Goal: Information Seeking & Learning: Compare options

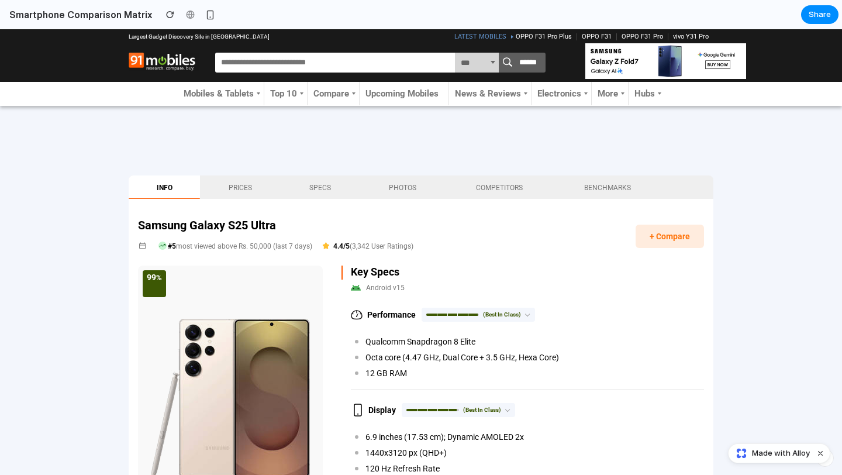
scroll to position [2924, 0]
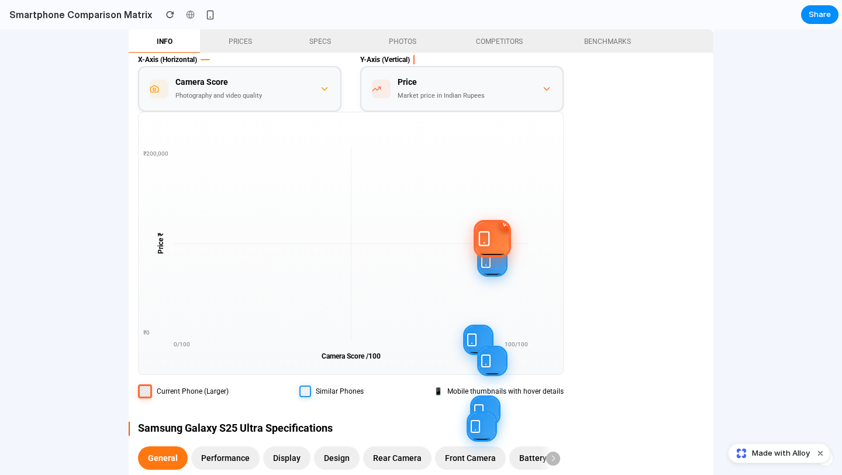
click at [311, 394] on div at bounding box center [305, 391] width 12 height 12
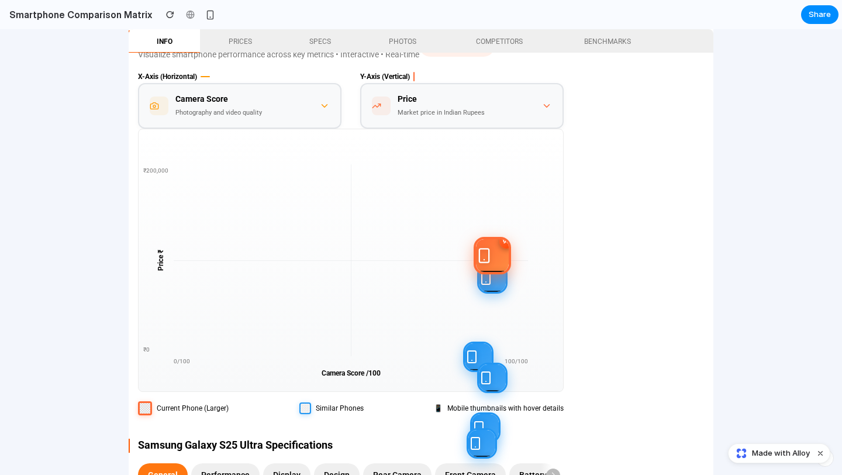
scroll to position [2904, 0]
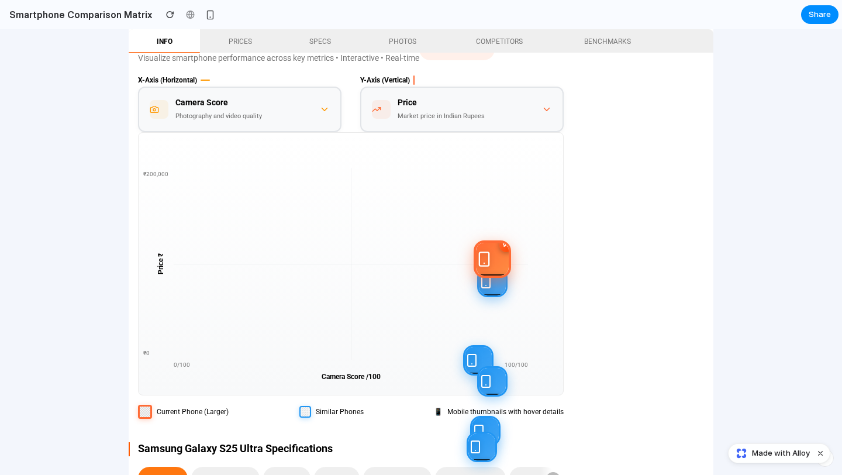
click at [282, 108] on div "Camera Score Photography and video quality" at bounding box center [235, 109] width 170 height 27
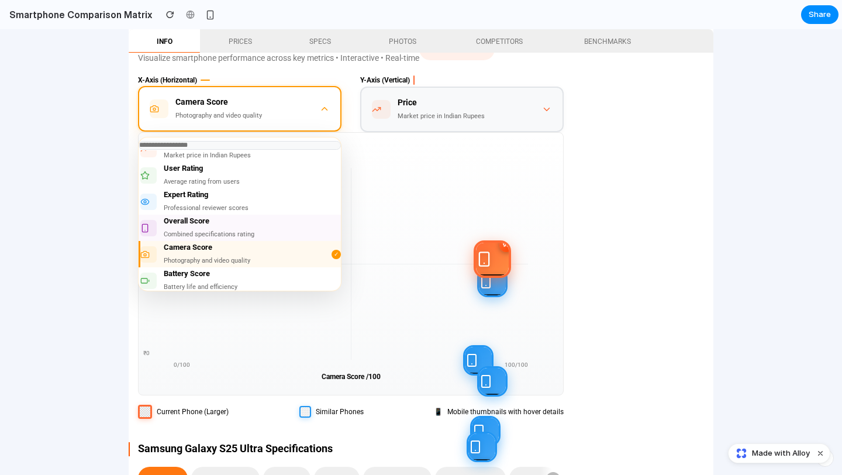
scroll to position [70, 0]
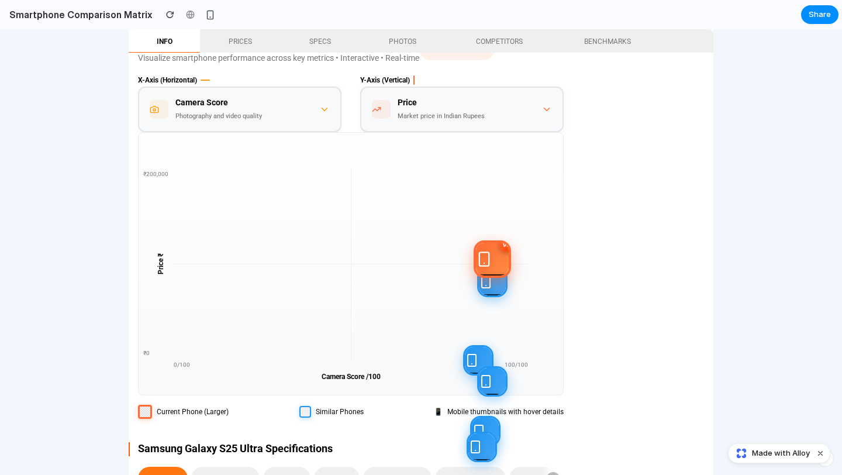
scroll to position [2854, 0]
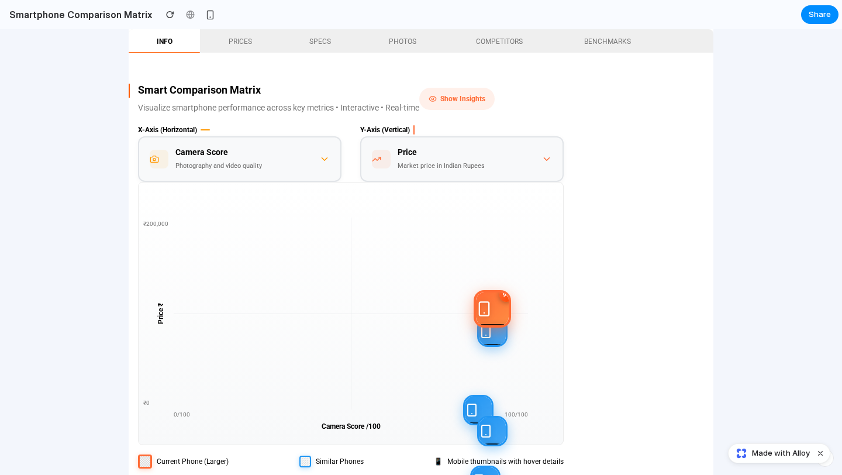
click at [489, 157] on div "Price Market price in Indian Rupees" at bounding box center [457, 159] width 170 height 27
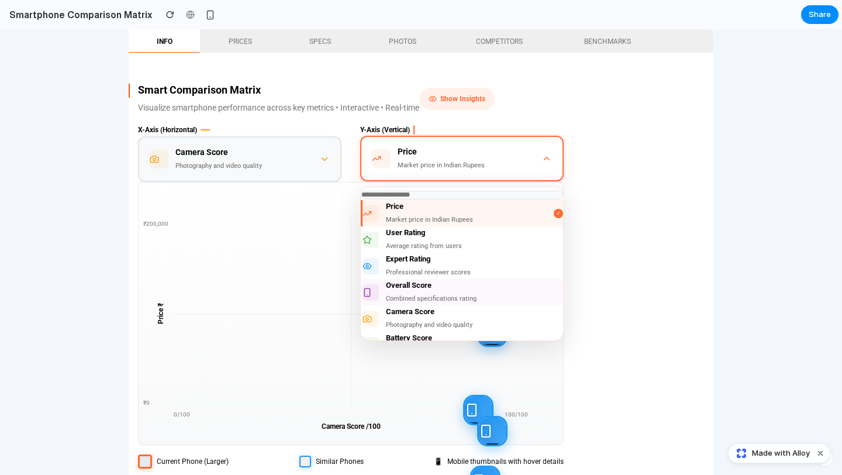
scroll to position [70, 0]
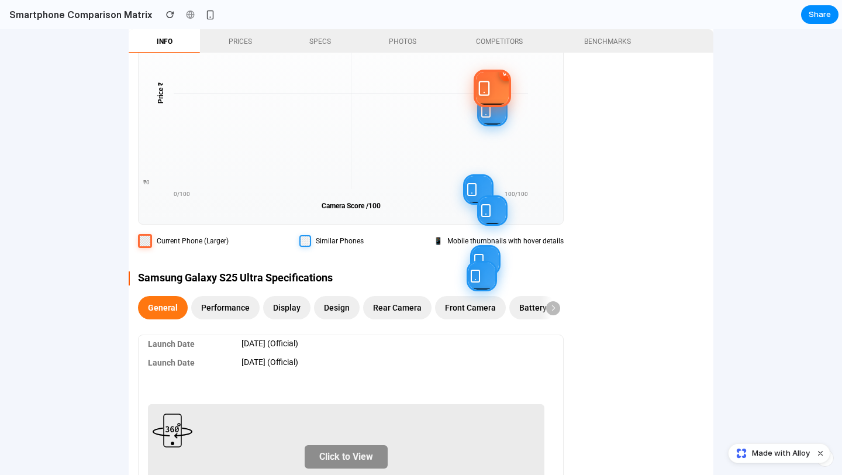
scroll to position [3075, 0]
drag, startPoint x: 476, startPoint y: 268, endPoint x: 476, endPoint y: 223, distance: 45.6
click at [476, 223] on div "Price ₹ Camera Score /100 ₹200,000 ₹0 0/100 100/100 Samsung Galaxy 95 iPhone 16…" at bounding box center [351, 92] width 426 height 263
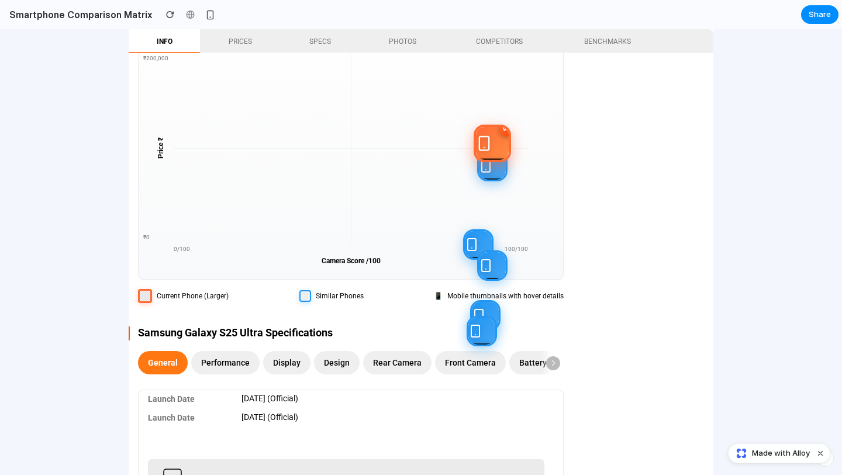
scroll to position [2931, 0]
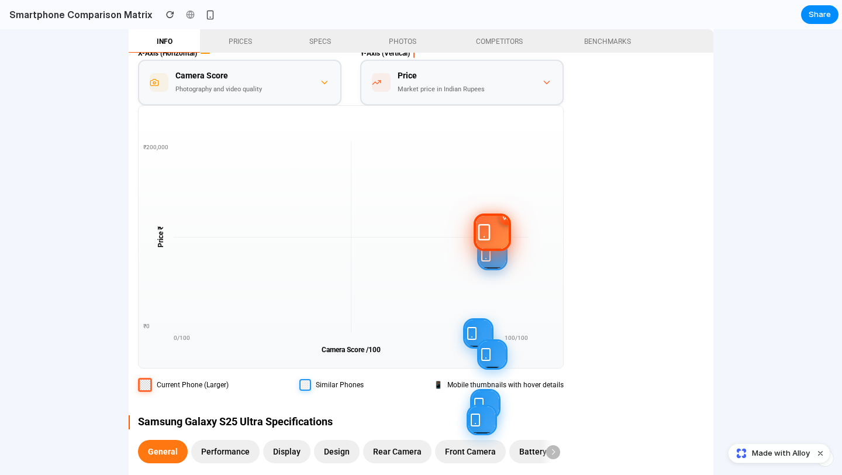
click at [489, 230] on rect at bounding box center [484, 231] width 11 height 15
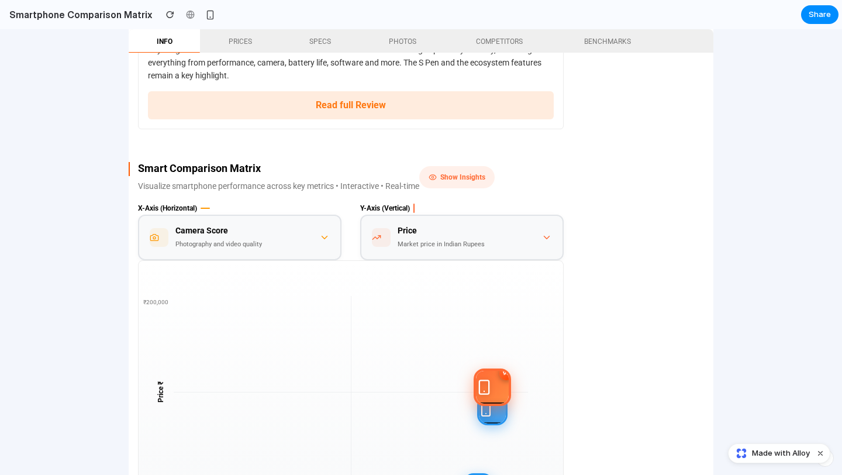
scroll to position [2760, 0]
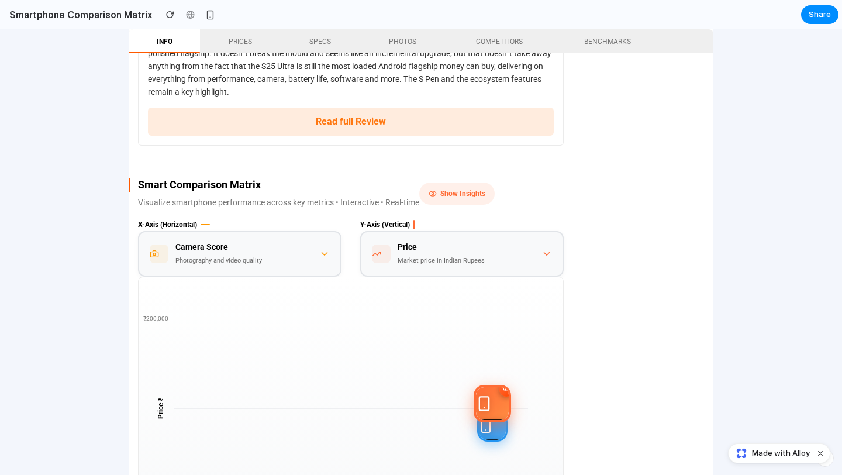
click at [457, 199] on button "Show Insights" at bounding box center [456, 193] width 75 height 22
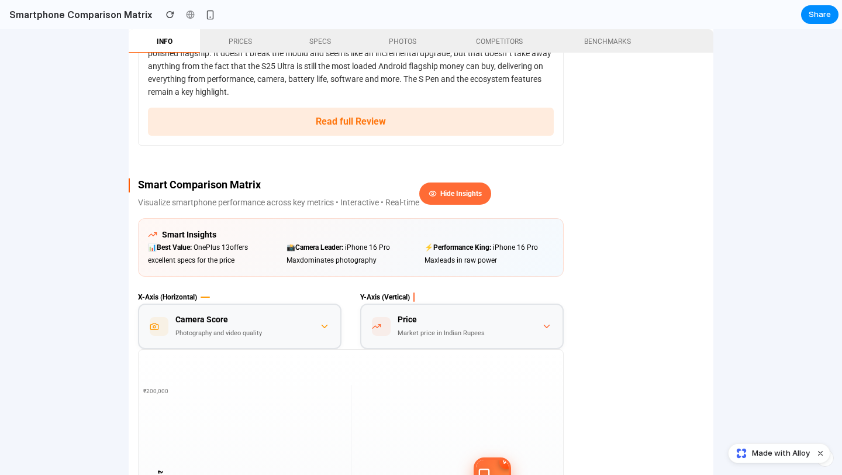
click at [457, 199] on button "Hide Insights" at bounding box center [455, 193] width 72 height 22
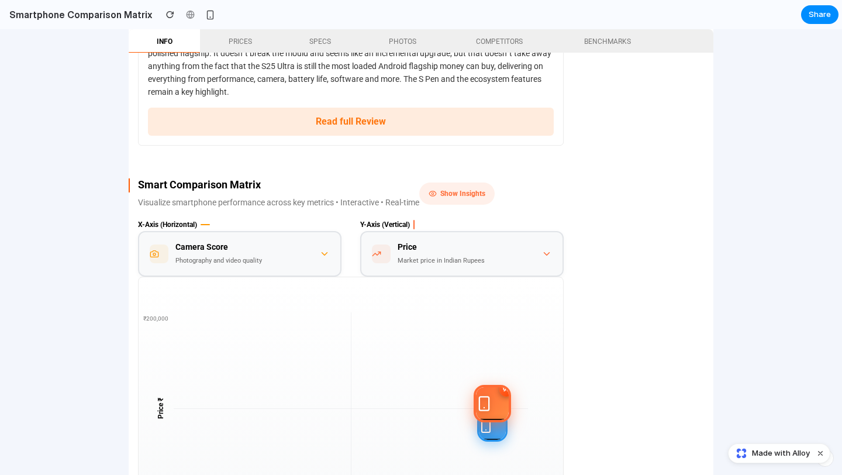
click at [457, 199] on button "Show Insights" at bounding box center [456, 193] width 75 height 22
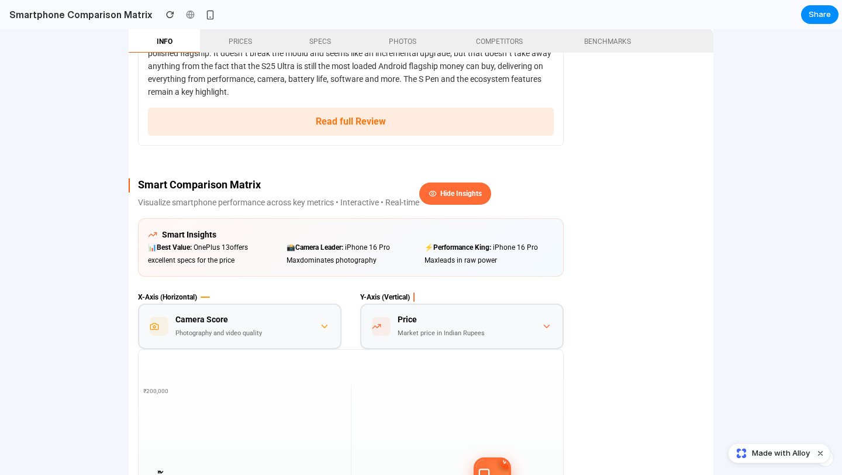
click at [457, 199] on button "Hide Insights" at bounding box center [455, 193] width 72 height 22
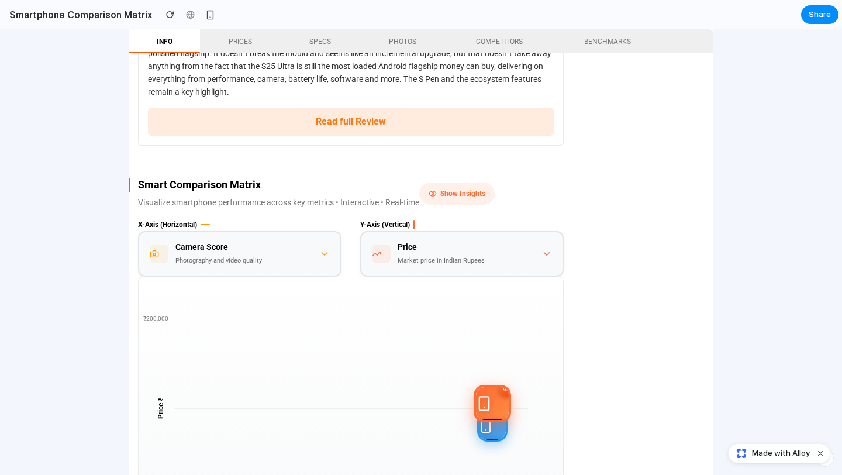
click at [457, 199] on button "Show Insights" at bounding box center [456, 193] width 75 height 22
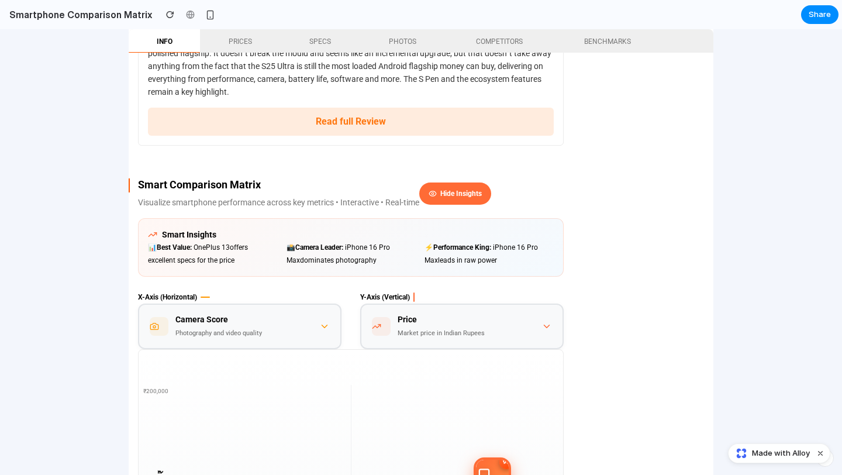
click at [457, 199] on button "Hide Insights" at bounding box center [455, 193] width 72 height 22
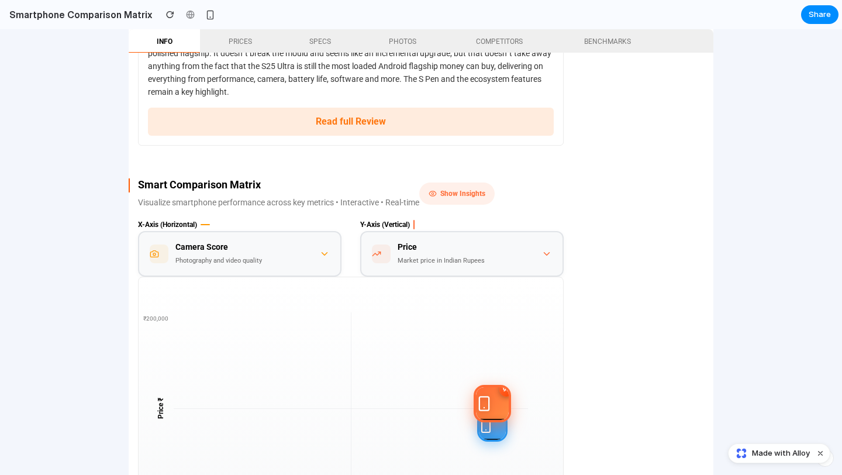
click at [457, 199] on button "Show Insights" at bounding box center [456, 193] width 75 height 22
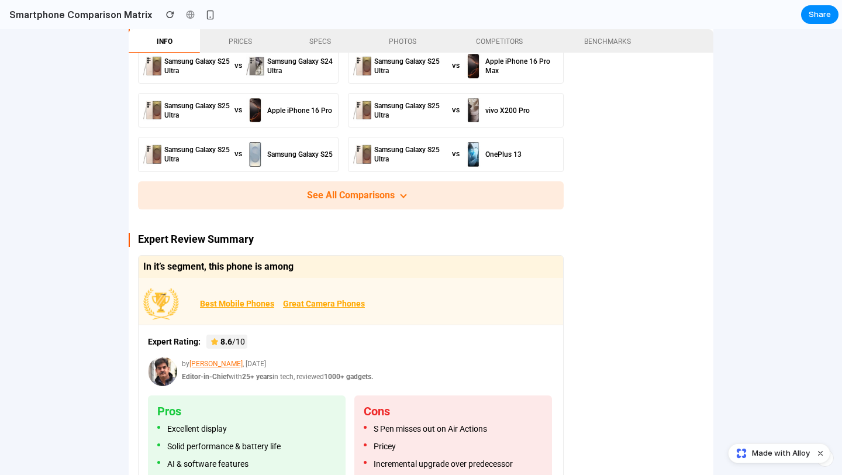
scroll to position [2238, 0]
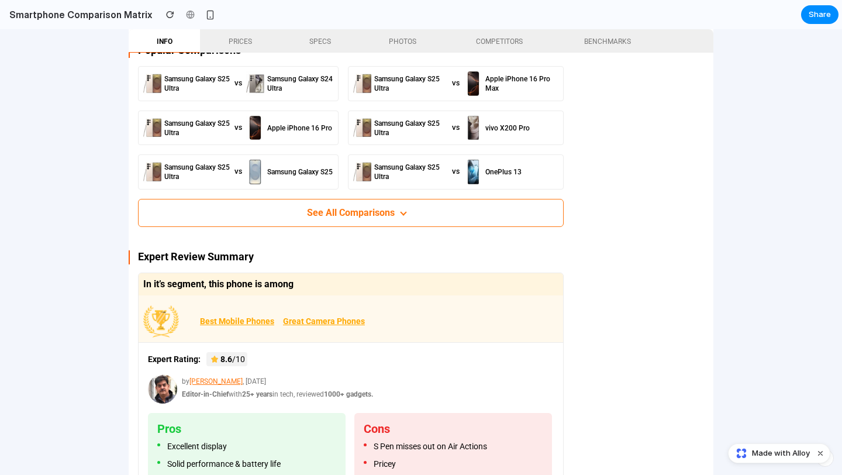
click at [419, 223] on div "See All Comparisons" at bounding box center [351, 213] width 426 height 28
click at [367, 211] on div "See All Comparisons" at bounding box center [351, 213] width 426 height 28
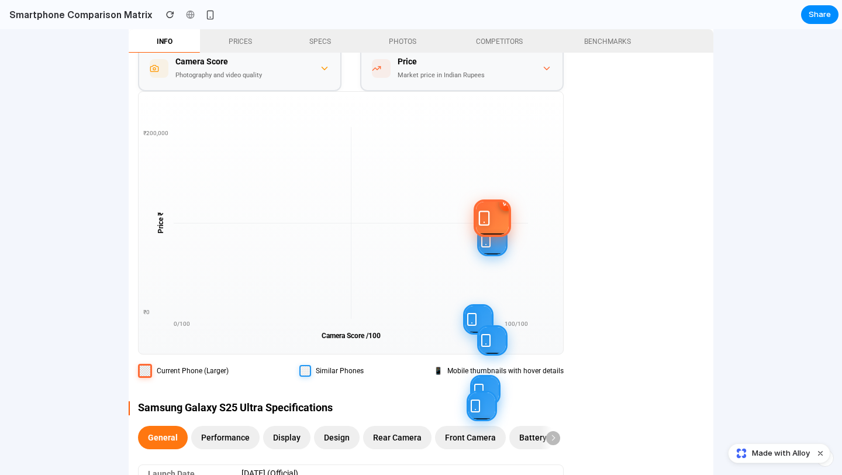
scroll to position [3178, 0]
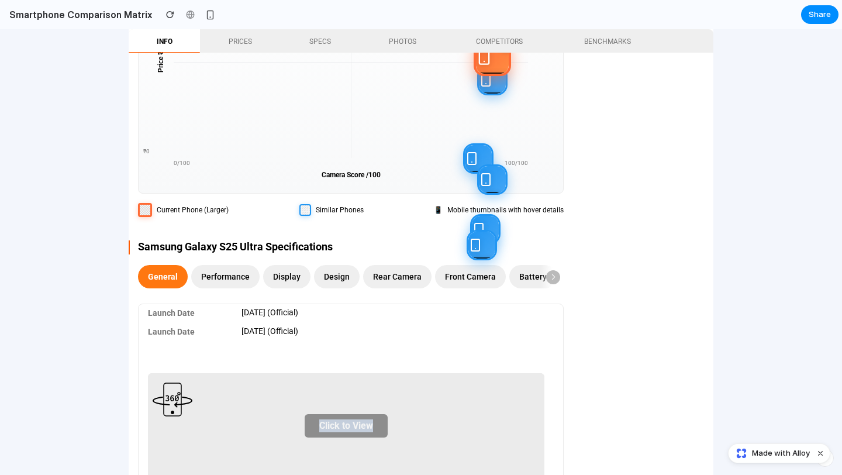
drag, startPoint x: 440, startPoint y: 372, endPoint x: 496, endPoint y: 389, distance: 57.9
click at [490, 389] on div "Click to View" at bounding box center [346, 425] width 396 height 105
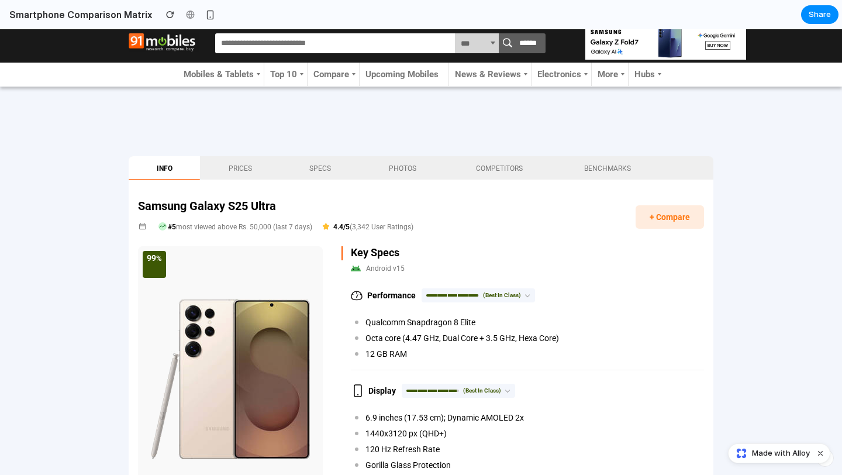
scroll to position [0, 0]
